Goal: Task Accomplishment & Management: Complete application form

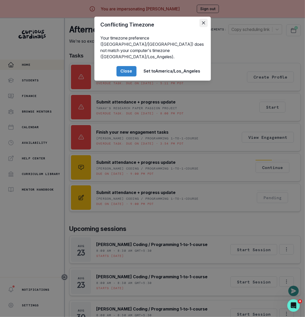
click at [203, 20] on button "Close" at bounding box center [203, 23] width 8 height 8
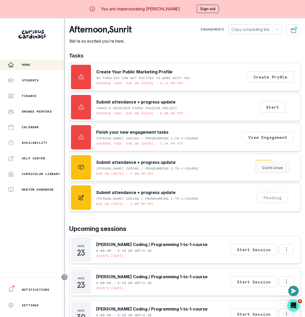
click at [280, 170] on button "Continue" at bounding box center [273, 167] width 34 height 11
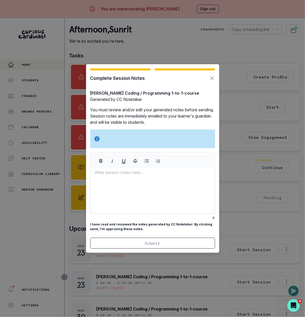
click at [185, 150] on section "Complete Session Notes [PERSON_NAME] Coding / Programming 1-to-1-course Generat…" at bounding box center [152, 158] width 133 height 189
click at [137, 177] on div at bounding box center [152, 191] width 124 height 44
copy p "fdasfdsa fdsa fdsa fdas fasd"
click at [149, 117] on p "You must review and/or edit your generated notes before sending. Session notes …" at bounding box center [152, 116] width 125 height 19
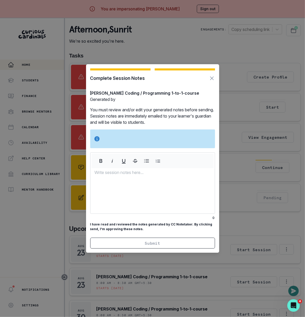
click at [143, 128] on section "Complete Session Notes [PERSON_NAME] Coding / Programming 1-to-1-course Generat…" at bounding box center [152, 158] width 133 height 189
click at [207, 78] on div "Complete Session Notes" at bounding box center [152, 78] width 125 height 7
click at [209, 78] on icon "Button to close modal" at bounding box center [212, 78] width 6 height 6
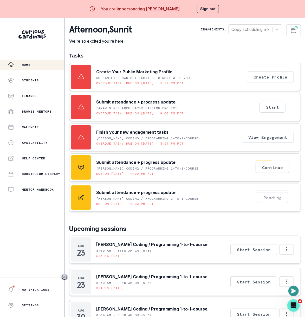
click at [191, 167] on p "[PERSON_NAME] Coding / Programming 1-to-1-course" at bounding box center [147, 168] width 102 height 4
drag, startPoint x: 191, startPoint y: 167, endPoint x: 92, endPoint y: 168, distance: 99.3
click at [92, 168] on div "Submit attendance + progress update [PERSON_NAME] Coding / Programming 1-to-1-c…" at bounding box center [135, 167] width 128 height 24
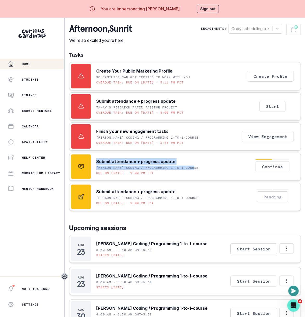
click at [103, 168] on p "[PERSON_NAME] Coding / Programming 1-to-1-course" at bounding box center [147, 168] width 102 height 4
drag, startPoint x: 103, startPoint y: 168, endPoint x: 201, endPoint y: 168, distance: 98.3
click at [201, 168] on div "Submit attendance + progress update [PERSON_NAME] Coding / Programming 1-to-1-c…" at bounding box center [185, 167] width 232 height 28
copy p "[PERSON_NAME] Coding / Programming 1-to-1-course"
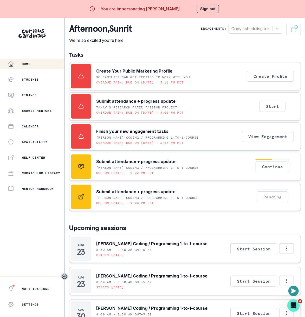
click at [185, 53] on h1 "Tasks" at bounding box center [185, 55] width 232 height 6
